Goal: Navigation & Orientation: Find specific page/section

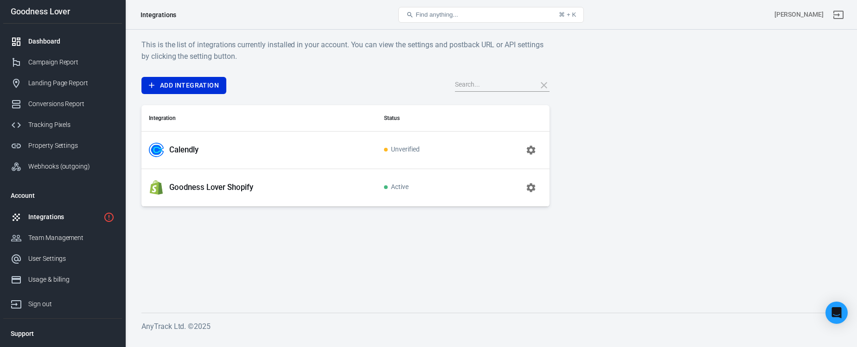
click at [60, 35] on link "Dashboard" at bounding box center [62, 41] width 119 height 21
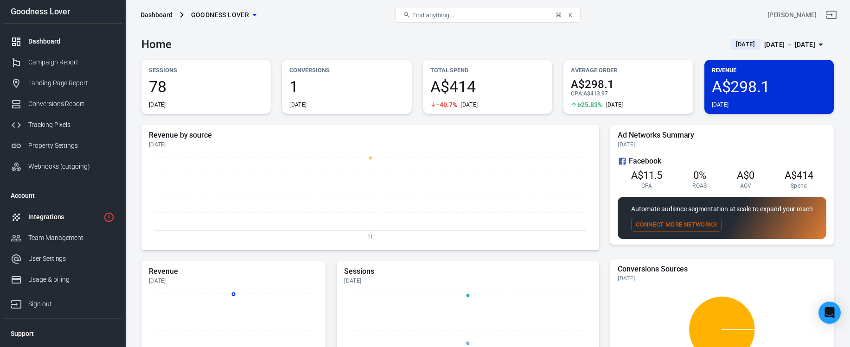
click at [82, 217] on div "Integrations" at bounding box center [63, 217] width 71 height 10
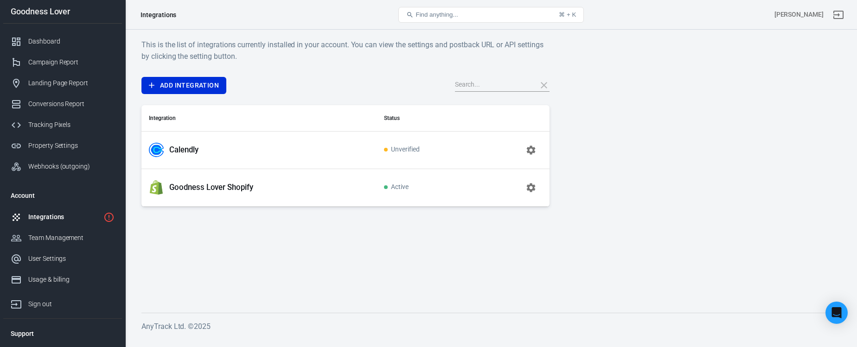
click at [527, 151] on icon "button" at bounding box center [530, 150] width 9 height 9
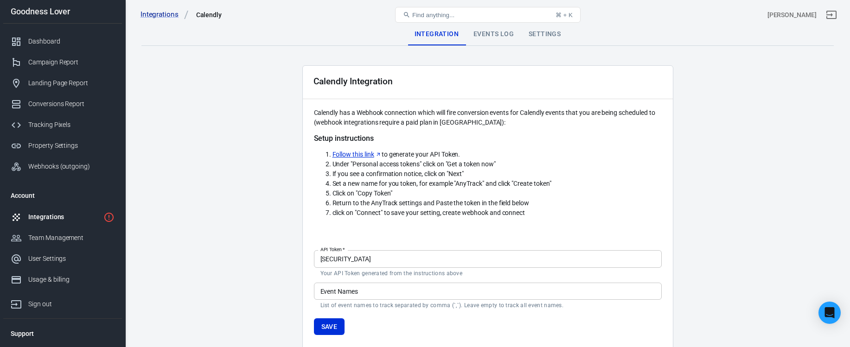
click at [495, 26] on div "Integrations Calendly Find anything... ⌘ + K [PERSON_NAME]" at bounding box center [488, 15] width 724 height 30
click at [495, 35] on div "Events Log" at bounding box center [493, 34] width 55 height 22
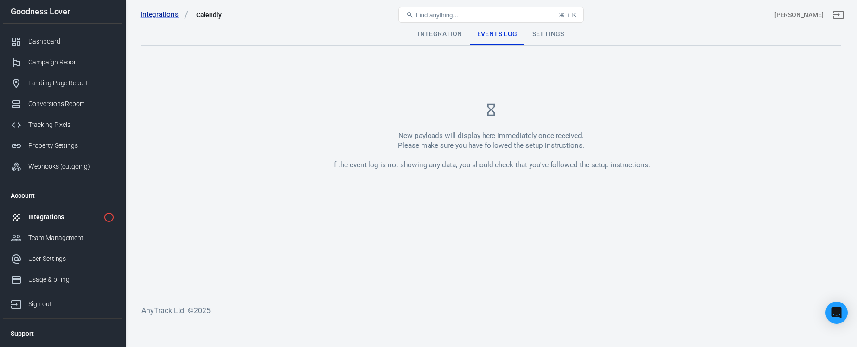
click at [552, 32] on div "Settings" at bounding box center [548, 34] width 47 height 22
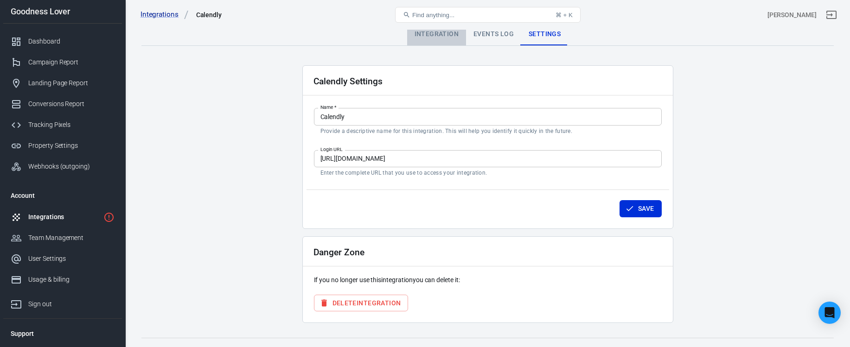
click at [441, 41] on div "Integration" at bounding box center [436, 34] width 59 height 22
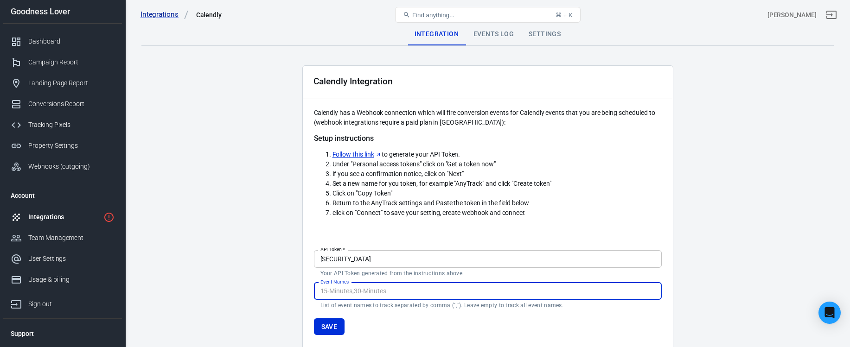
click at [59, 217] on div "Integrations" at bounding box center [63, 217] width 71 height 10
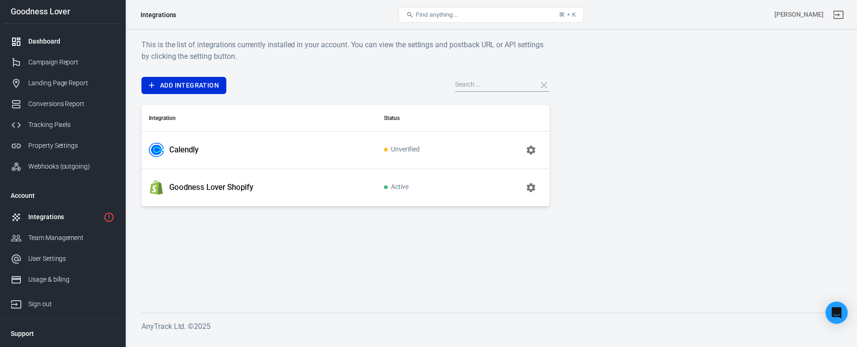
click at [63, 41] on div "Dashboard" at bounding box center [71, 42] width 86 height 10
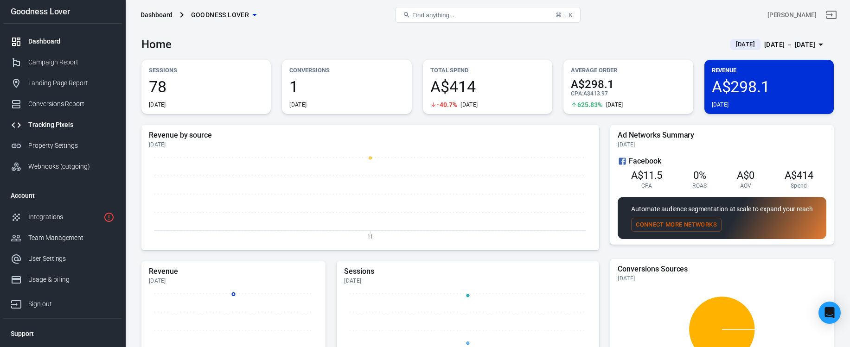
click at [77, 125] on div "Tracking Pixels" at bounding box center [71, 125] width 86 height 10
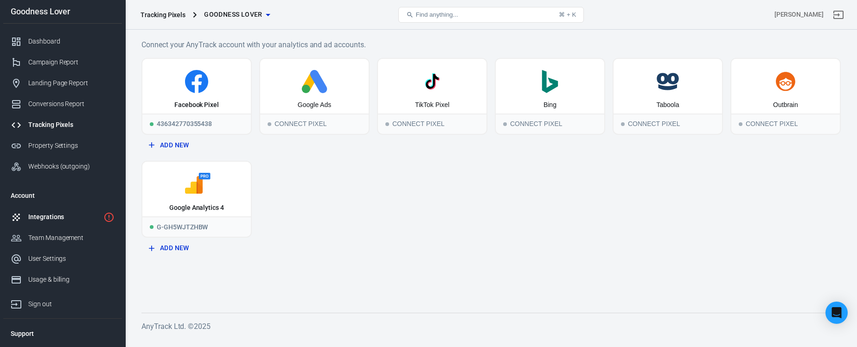
click at [59, 211] on link "Integrations" at bounding box center [62, 217] width 119 height 21
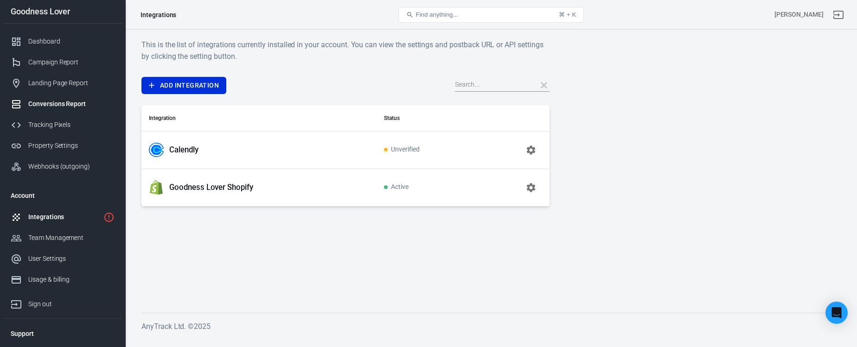
click at [63, 107] on div "Conversions Report" at bounding box center [71, 104] width 86 height 10
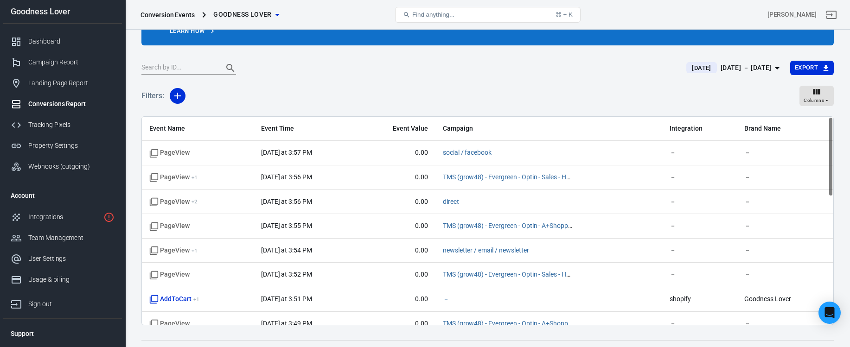
scroll to position [77, 0]
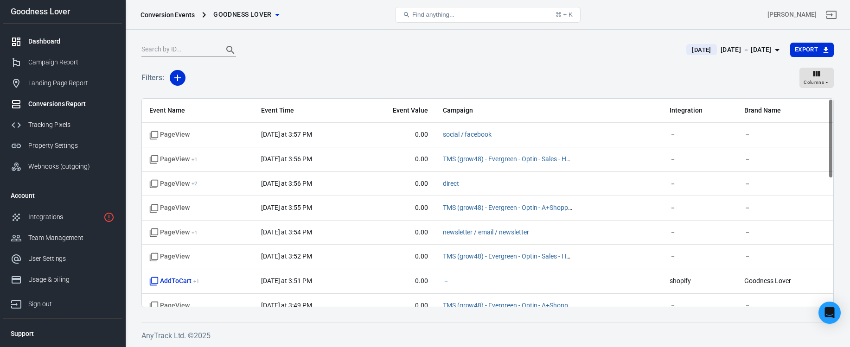
click at [70, 39] on div "Dashboard" at bounding box center [71, 42] width 86 height 10
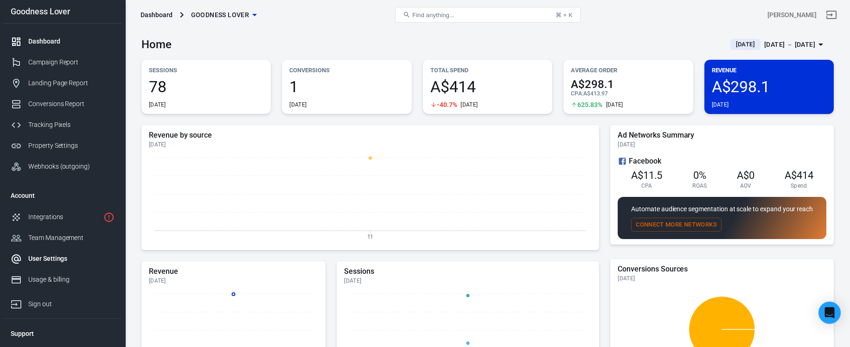
click at [62, 258] on div "User Settings" at bounding box center [71, 259] width 86 height 10
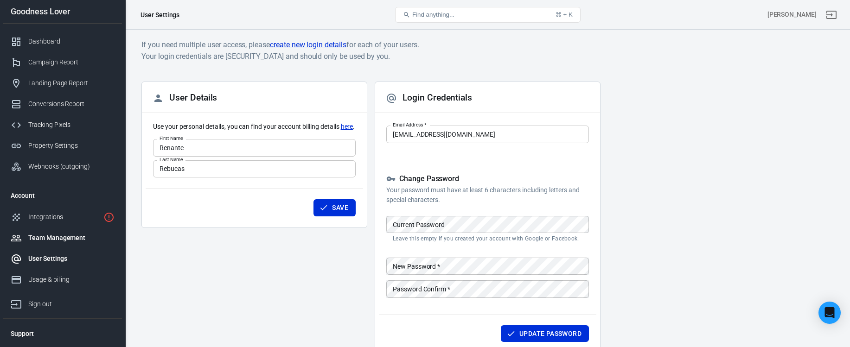
click at [70, 236] on div "Team Management" at bounding box center [71, 238] width 86 height 10
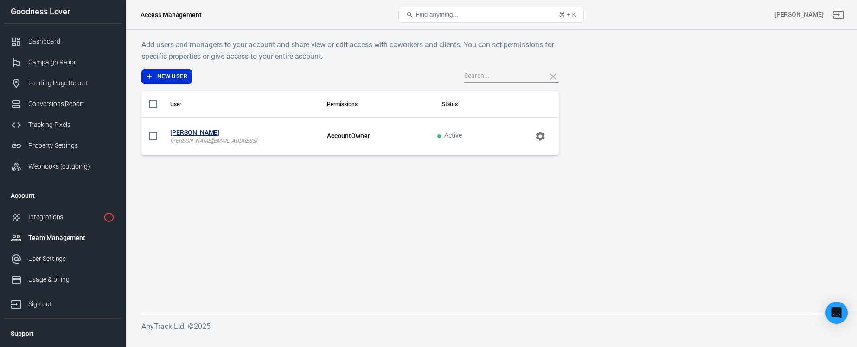
click at [189, 132] on strong "[PERSON_NAME]" at bounding box center [241, 133] width 142 height 10
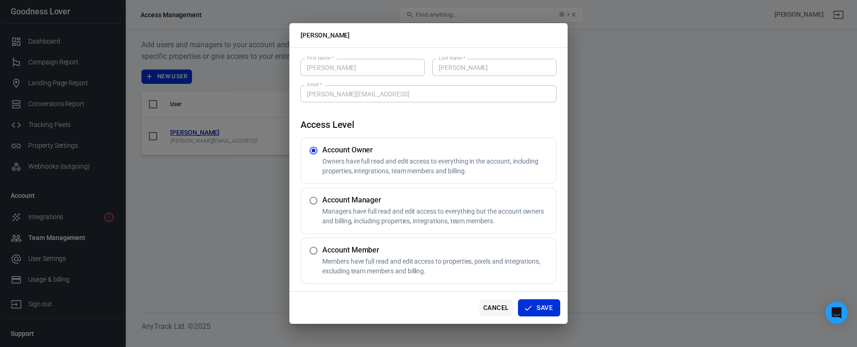
click at [490, 308] on button "Cancel" at bounding box center [495, 307] width 33 height 17
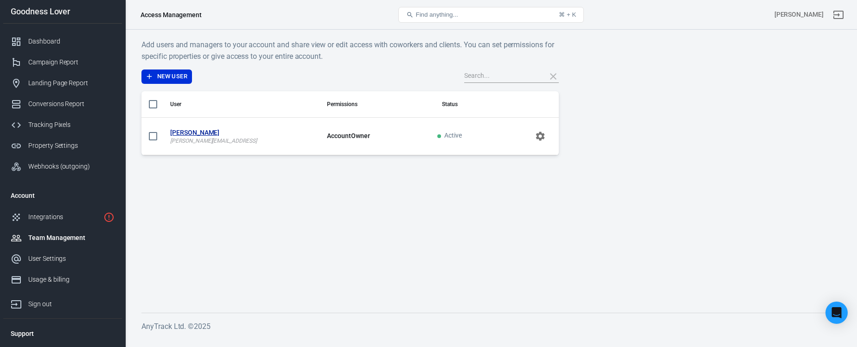
click at [409, 226] on main "Add users and managers to your account and share view or edit access with cowor…" at bounding box center [490, 168] width 699 height 259
click at [70, 44] on div "Dashboard" at bounding box center [71, 42] width 86 height 10
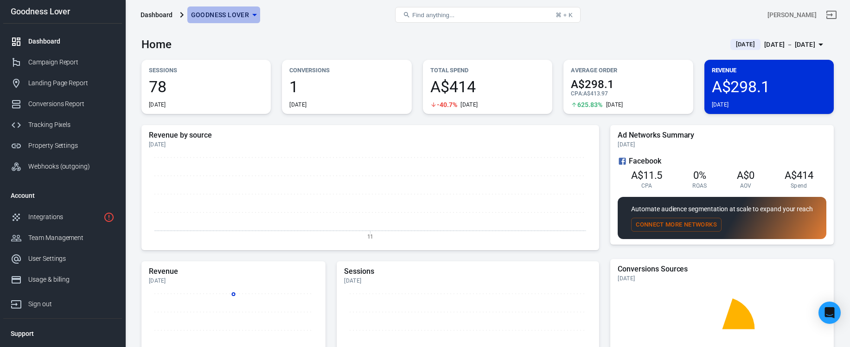
click at [217, 15] on span "Goodness Lover" at bounding box center [220, 15] width 58 height 12
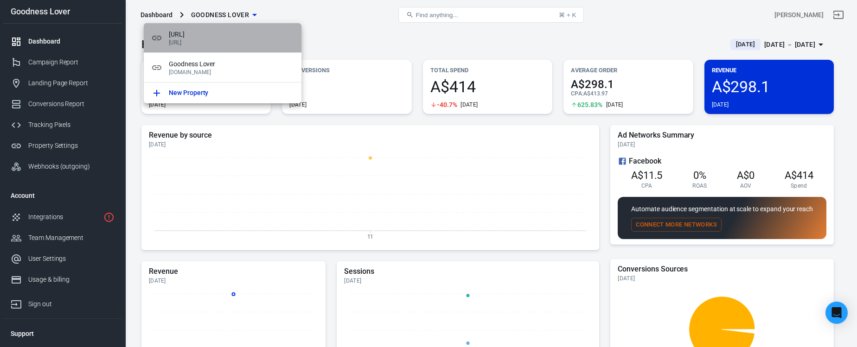
click at [204, 39] on div "[URL] [URL]" at bounding box center [231, 38] width 125 height 16
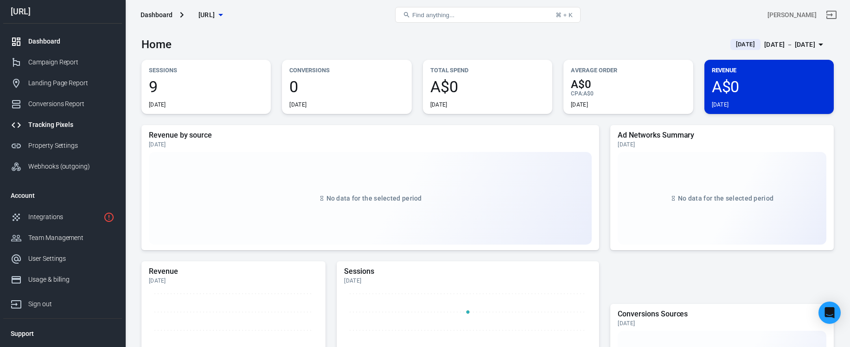
click at [80, 126] on div "Tracking Pixels" at bounding box center [71, 125] width 86 height 10
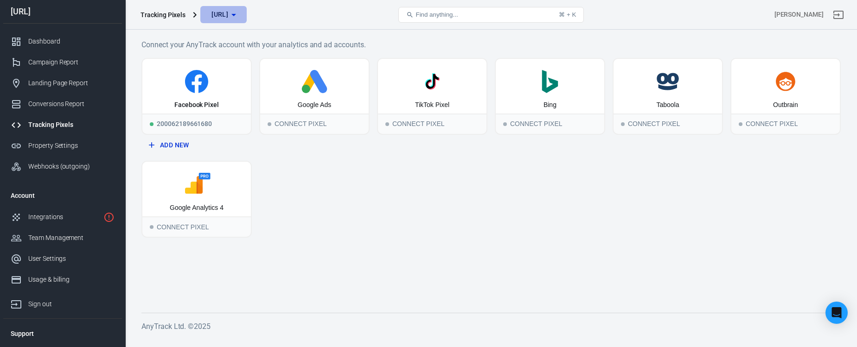
click at [219, 21] on button "[URL]" at bounding box center [223, 14] width 46 height 17
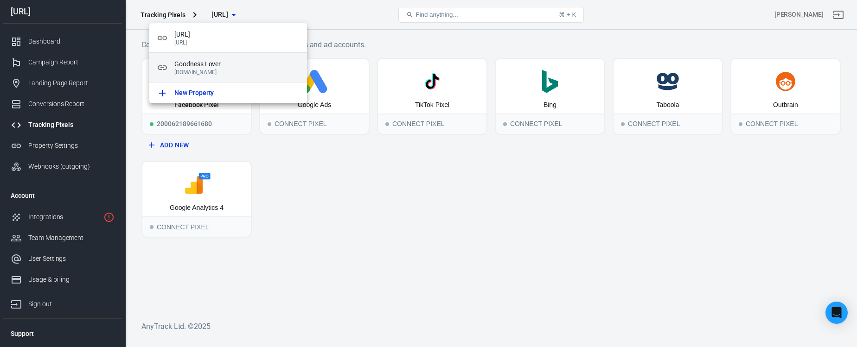
click at [205, 68] on span "Goodness Lover" at bounding box center [236, 64] width 125 height 10
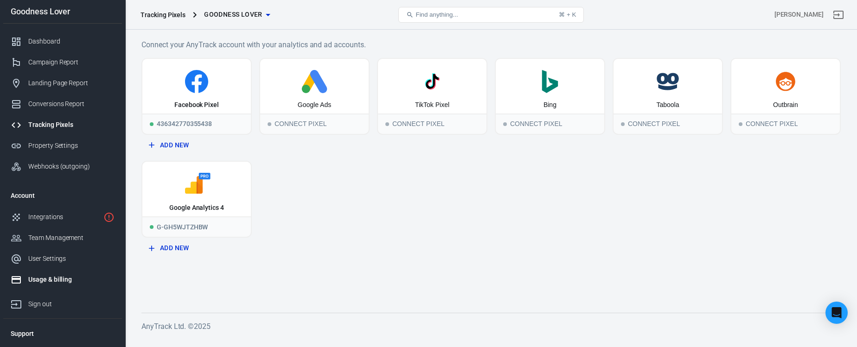
click at [64, 283] on div "Usage & billing" at bounding box center [71, 280] width 86 height 10
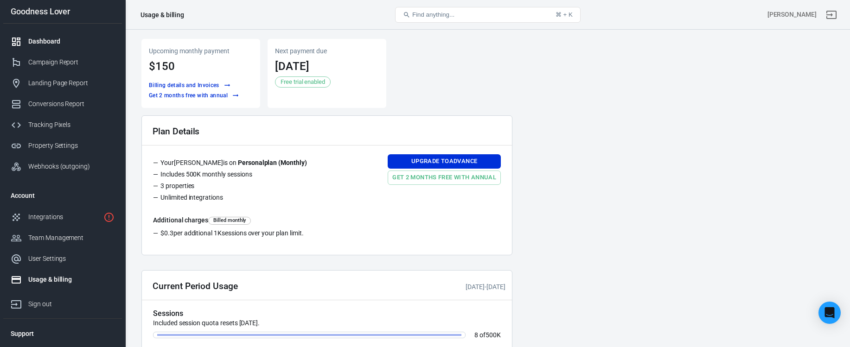
click at [57, 39] on div "Dashboard" at bounding box center [71, 42] width 86 height 10
